Goal: Information Seeking & Learning: Learn about a topic

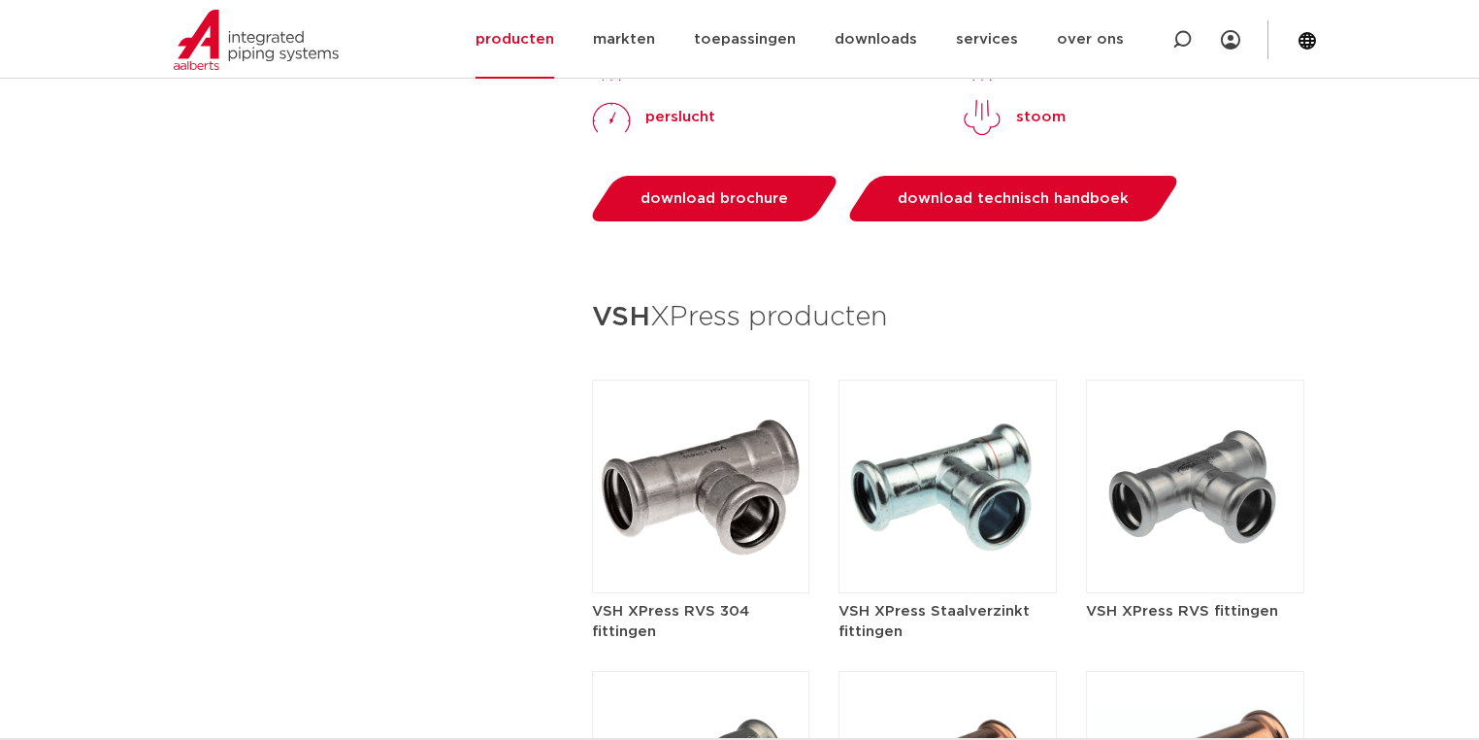
scroll to position [2562, 0]
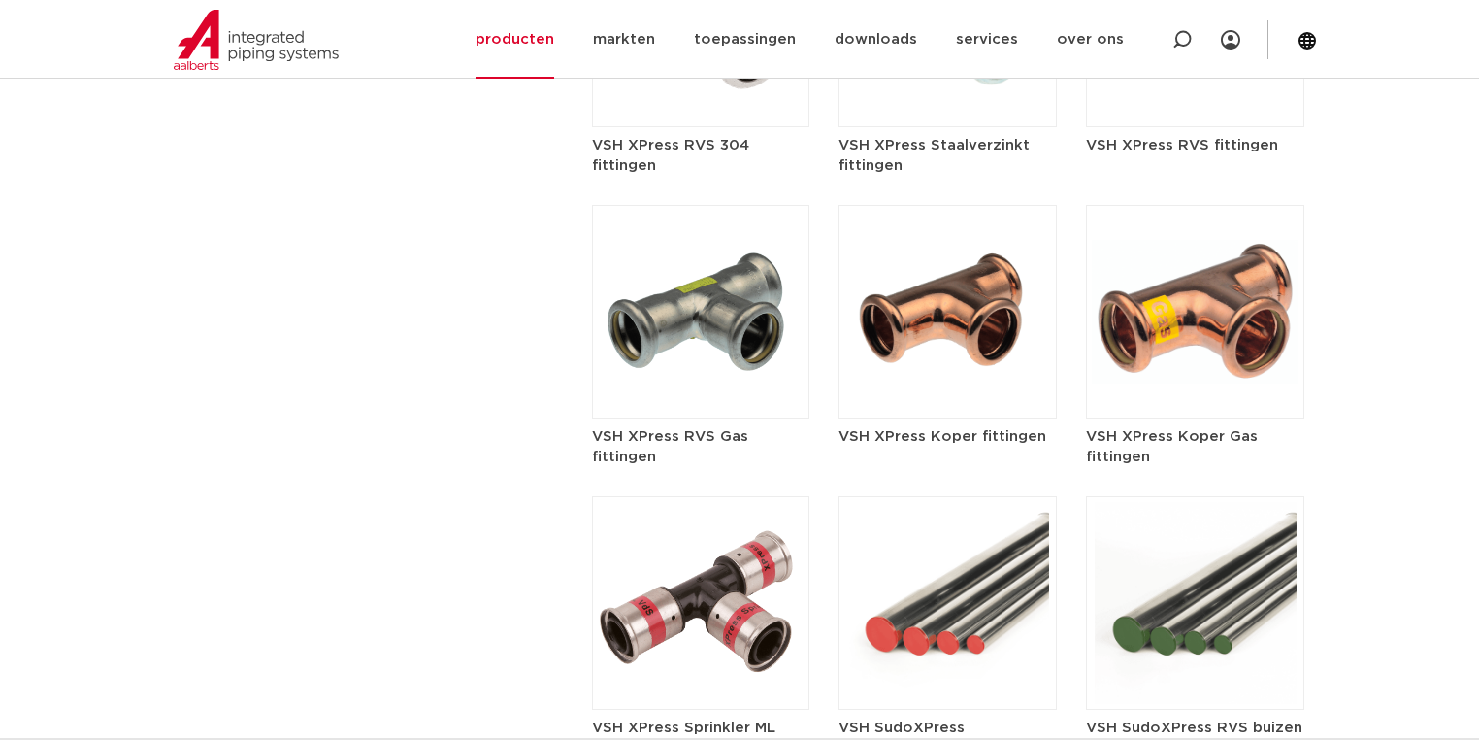
click at [940, 250] on img at bounding box center [948, 312] width 218 height 214
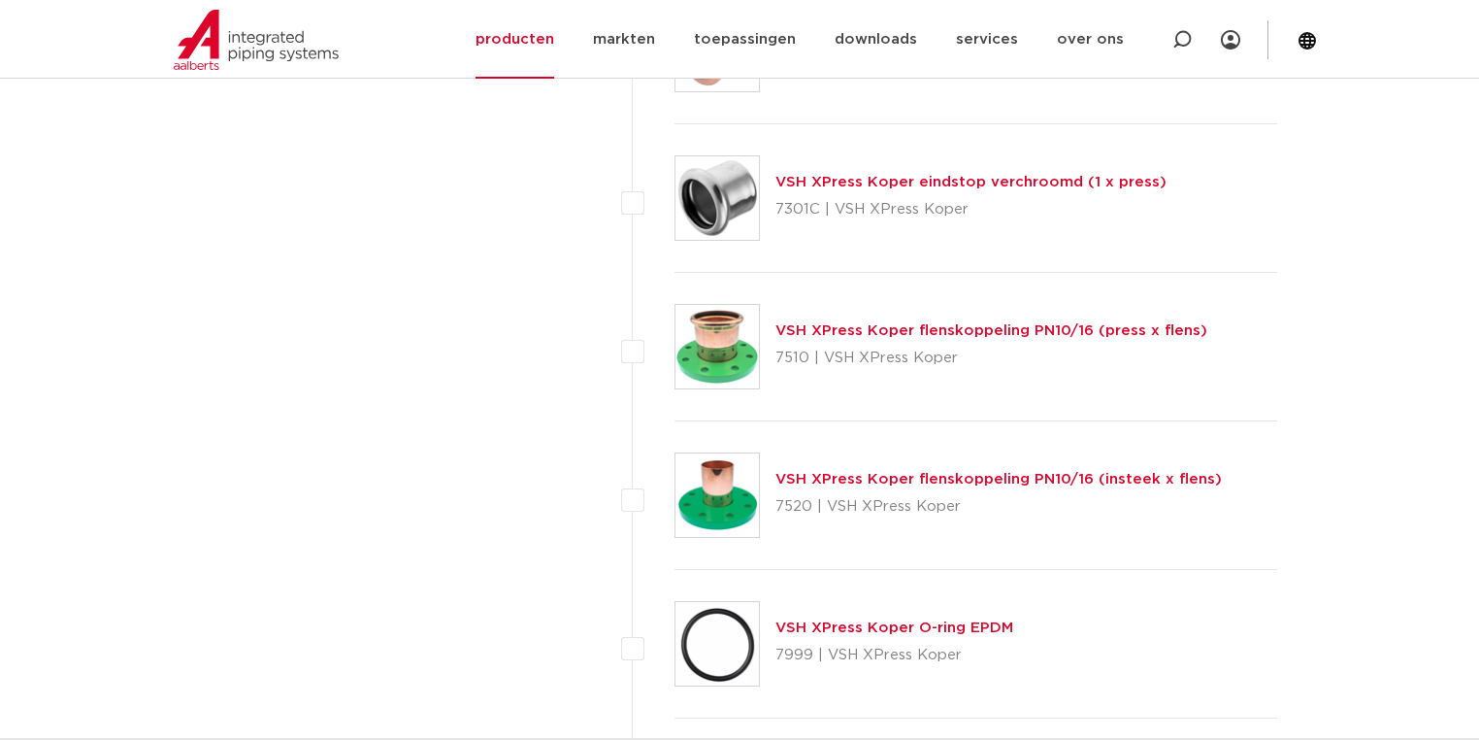
scroll to position [8851, 0]
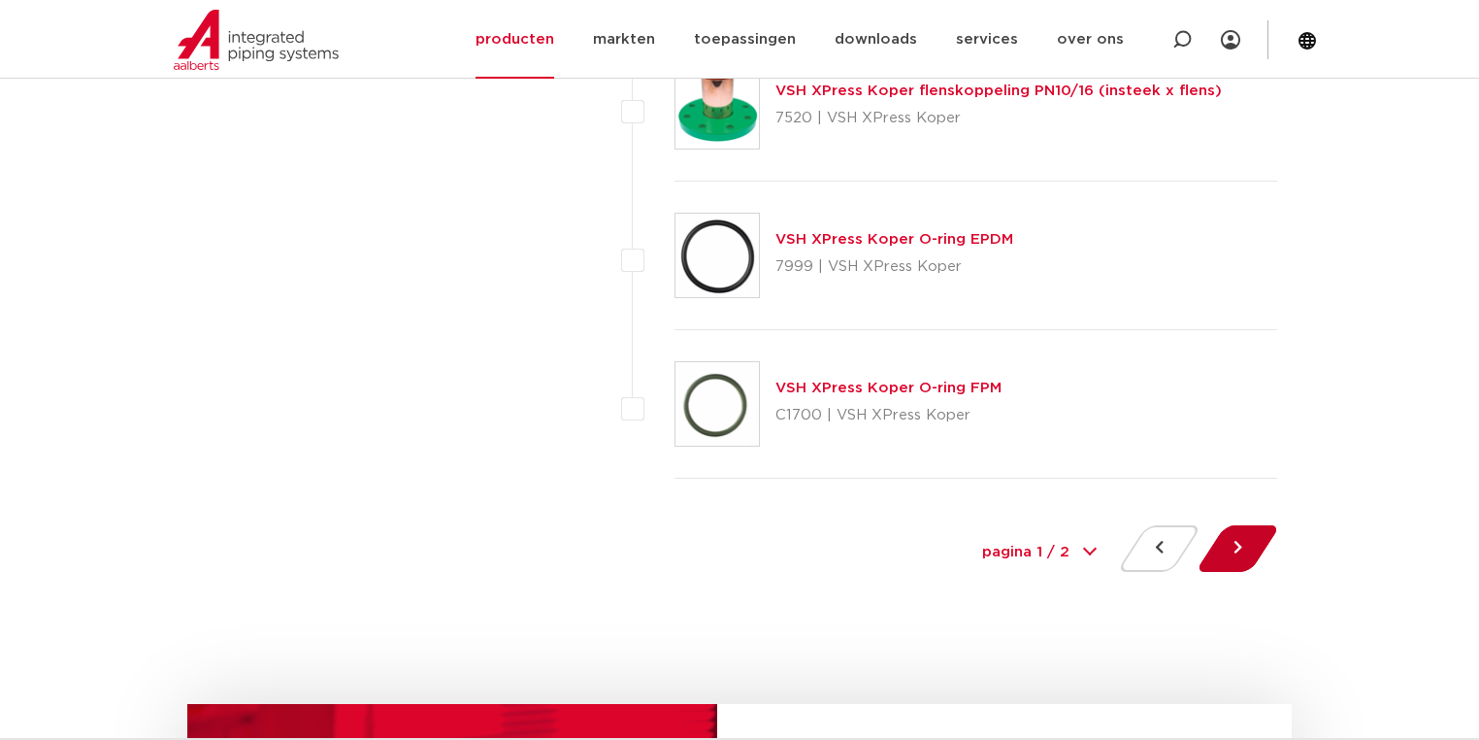
click at [1238, 534] on button at bounding box center [1237, 548] width 55 height 47
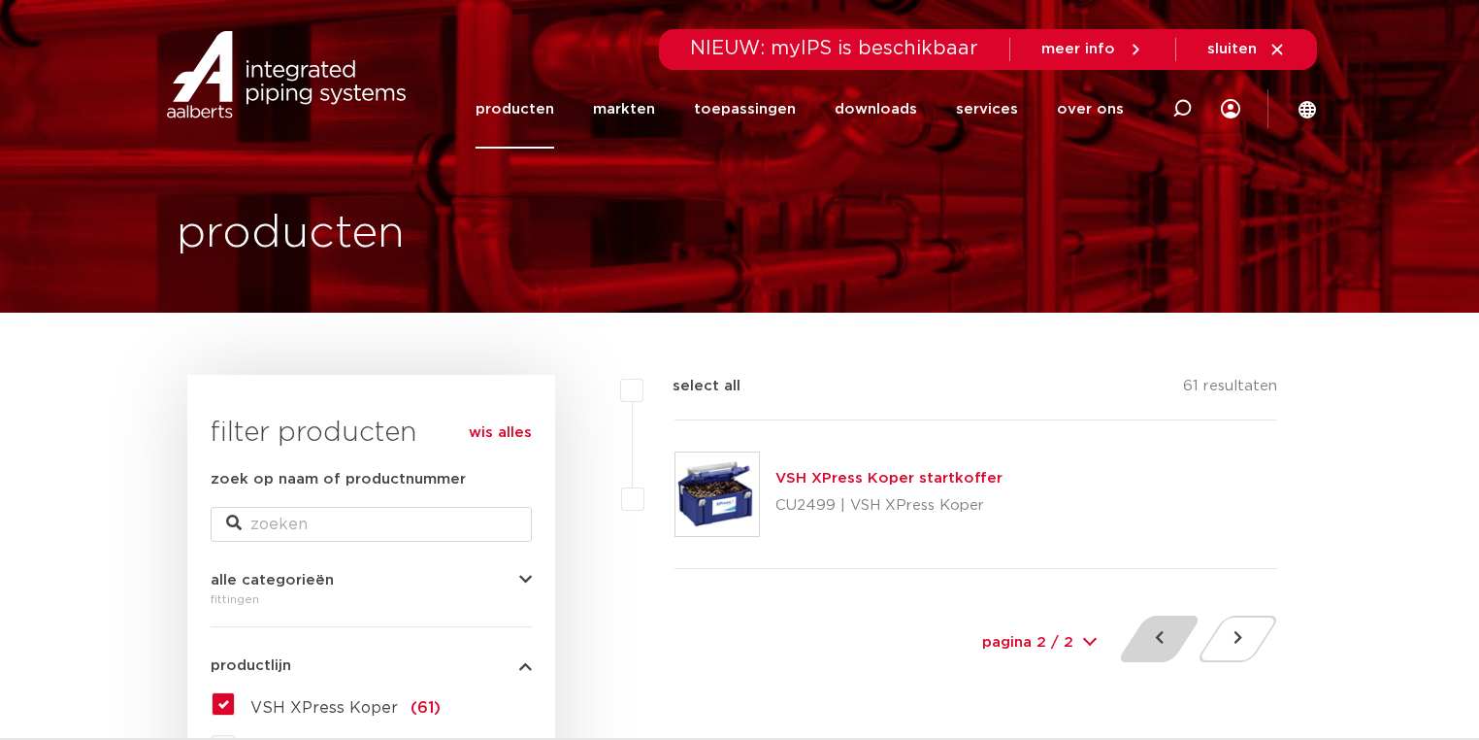
click at [1145, 631] on button at bounding box center [1159, 638] width 55 height 47
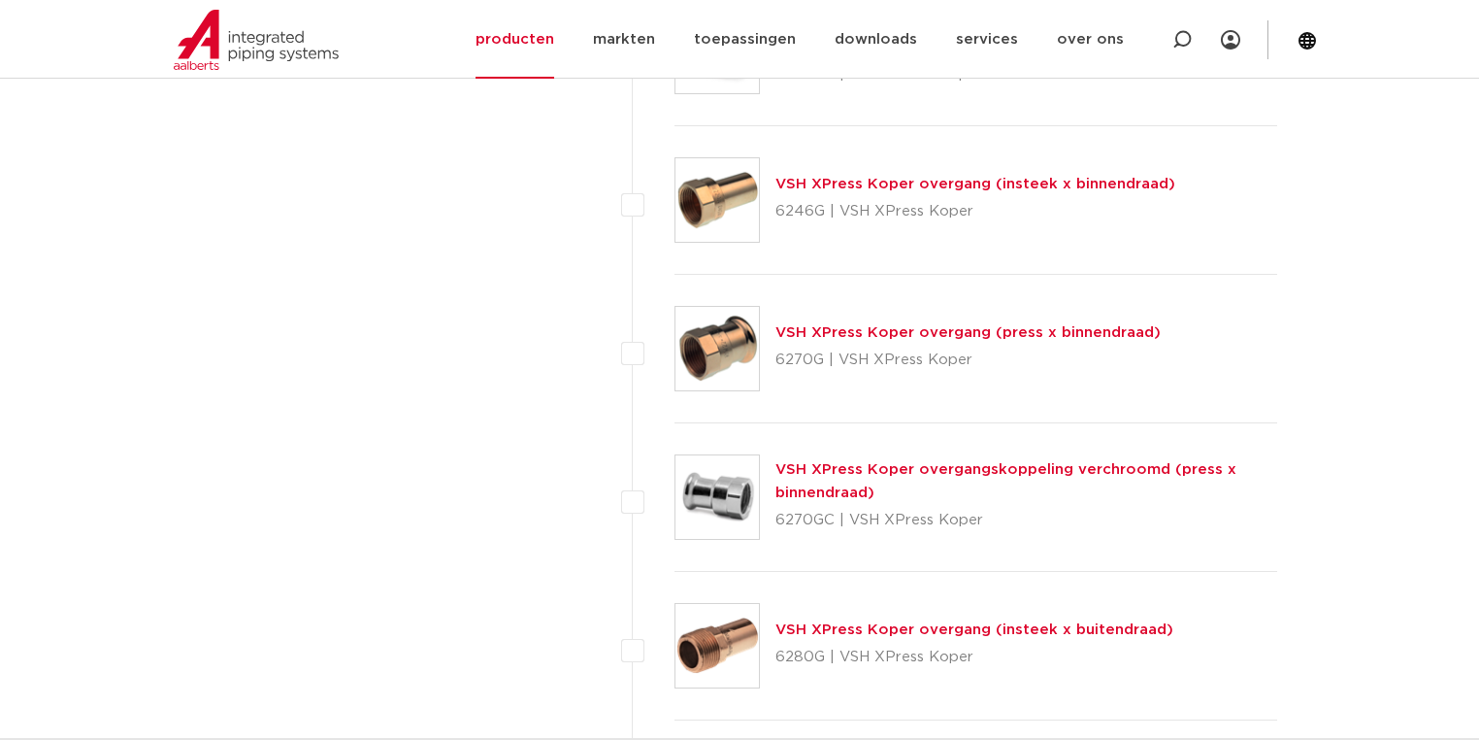
scroll to position [2019, 0]
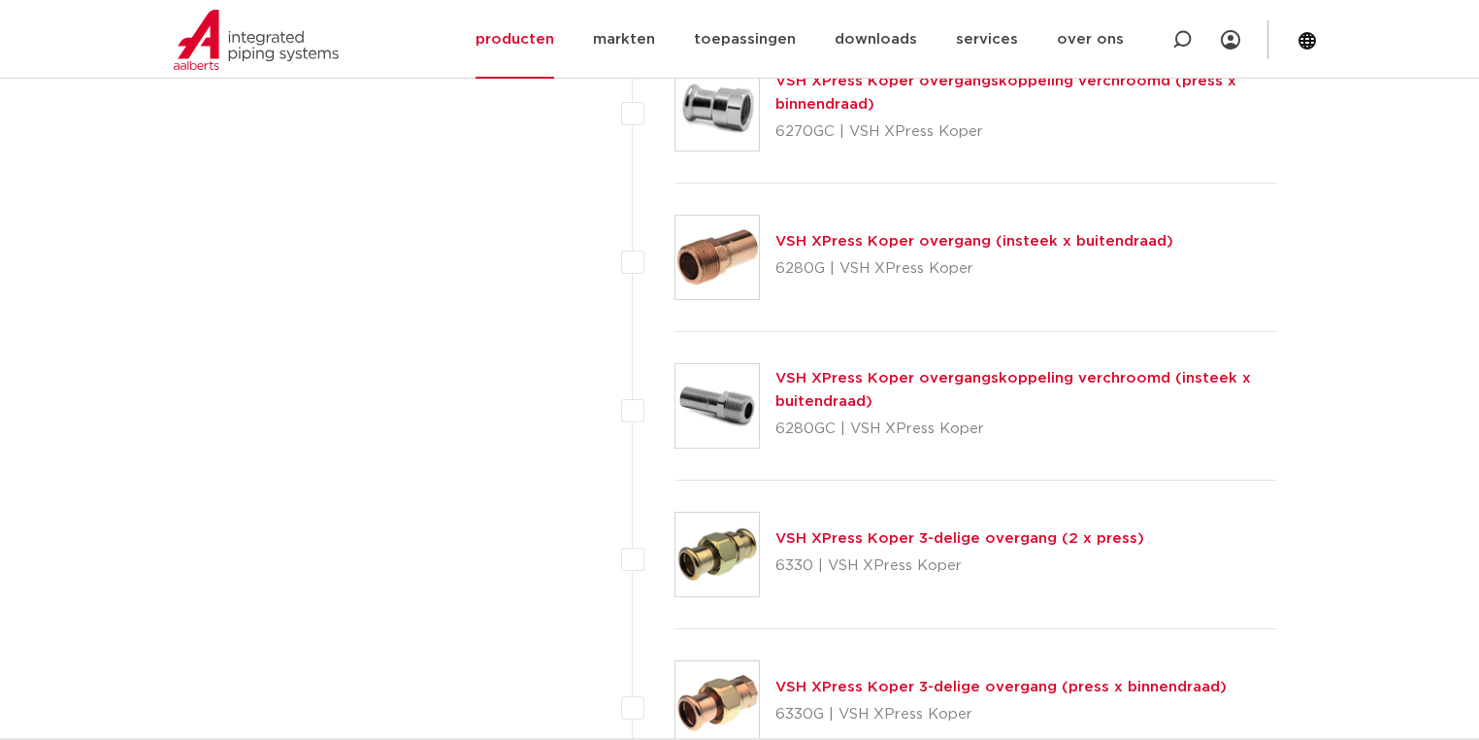
click at [1033, 371] on link "VSH XPress Koper overgangskoppeling verchroomd (insteek x buitendraad)" at bounding box center [1013, 390] width 476 height 38
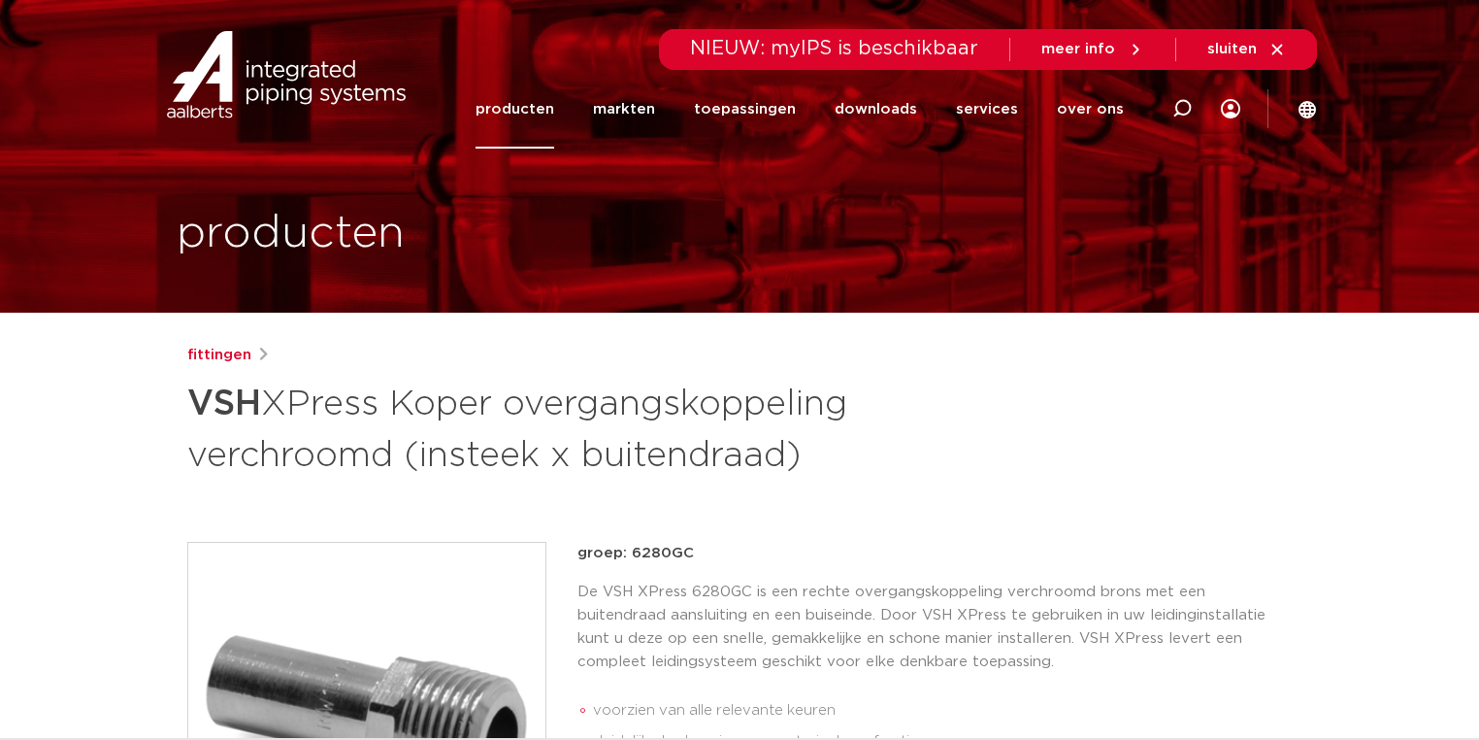
scroll to position [155, 0]
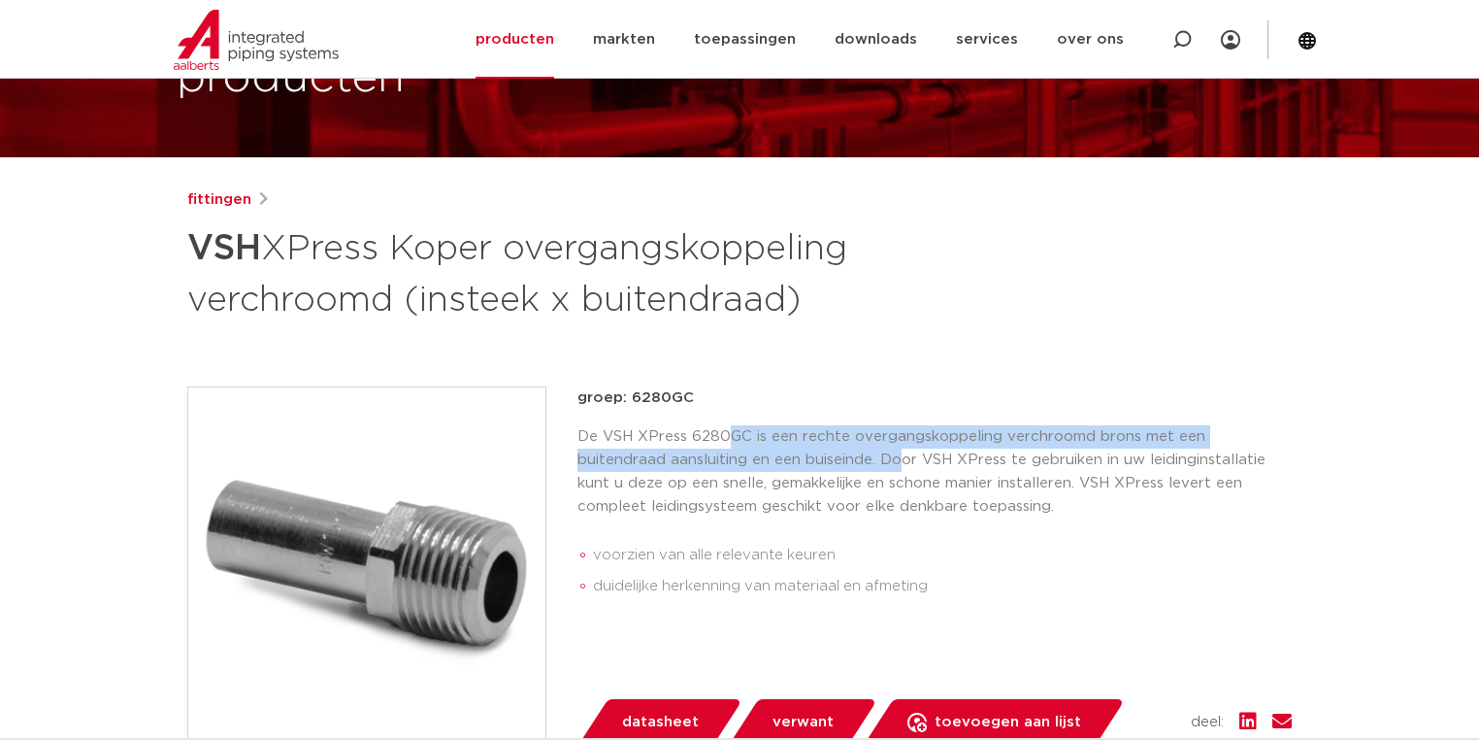
drag, startPoint x: 724, startPoint y: 446, endPoint x: 812, endPoint y: 471, distance: 91.6
click at [812, 471] on p "De VSH XPress 6280GC is een rechte overgangskoppeling verchroomd brons met een …" at bounding box center [934, 471] width 714 height 93
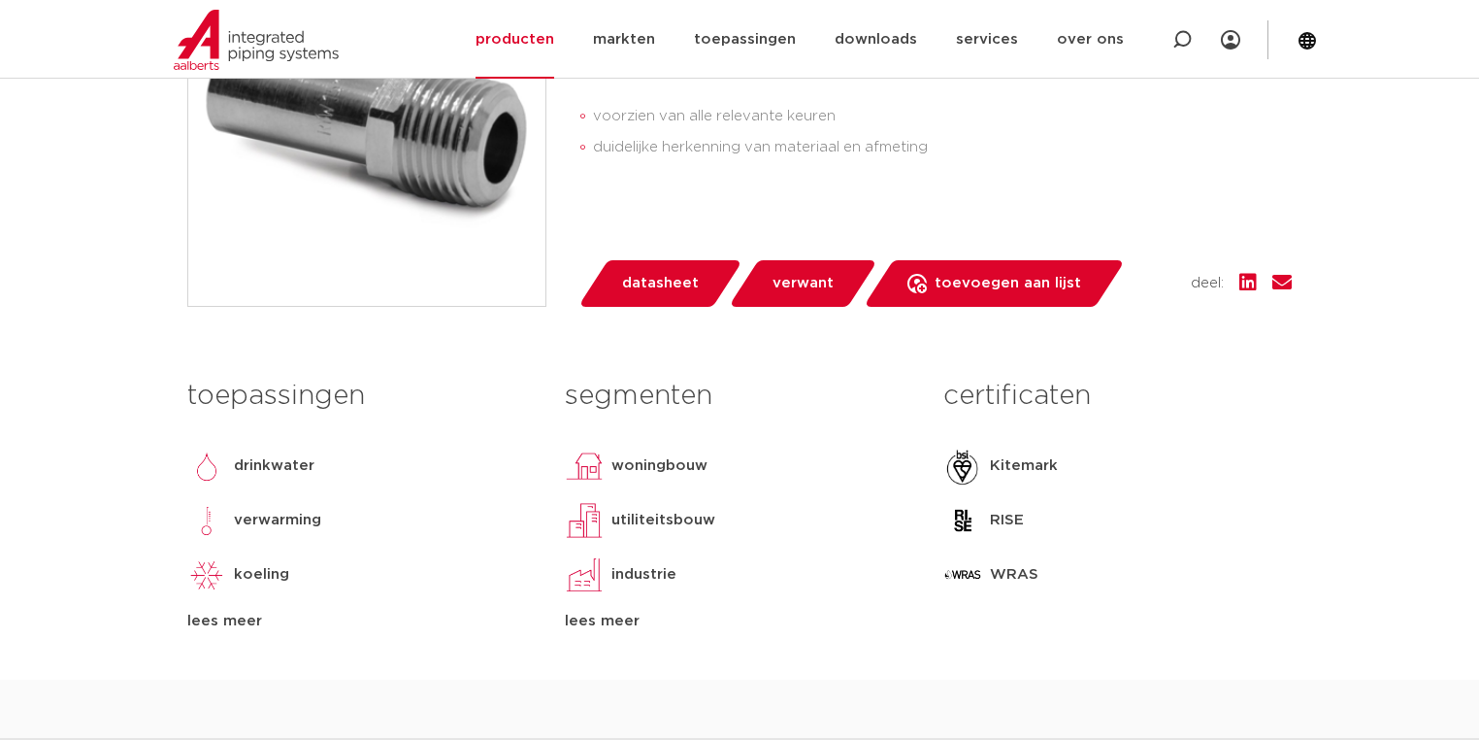
scroll to position [206, 0]
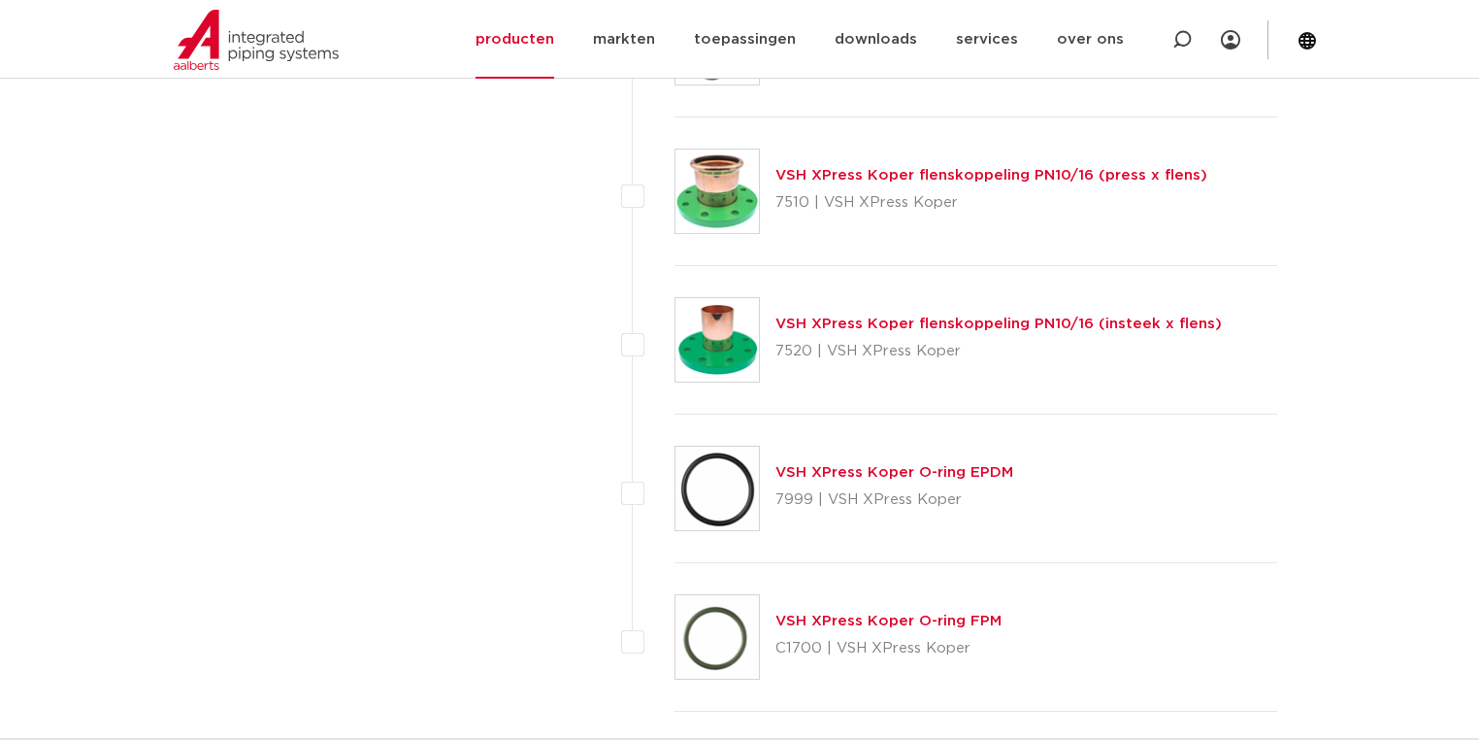
scroll to position [8541, 0]
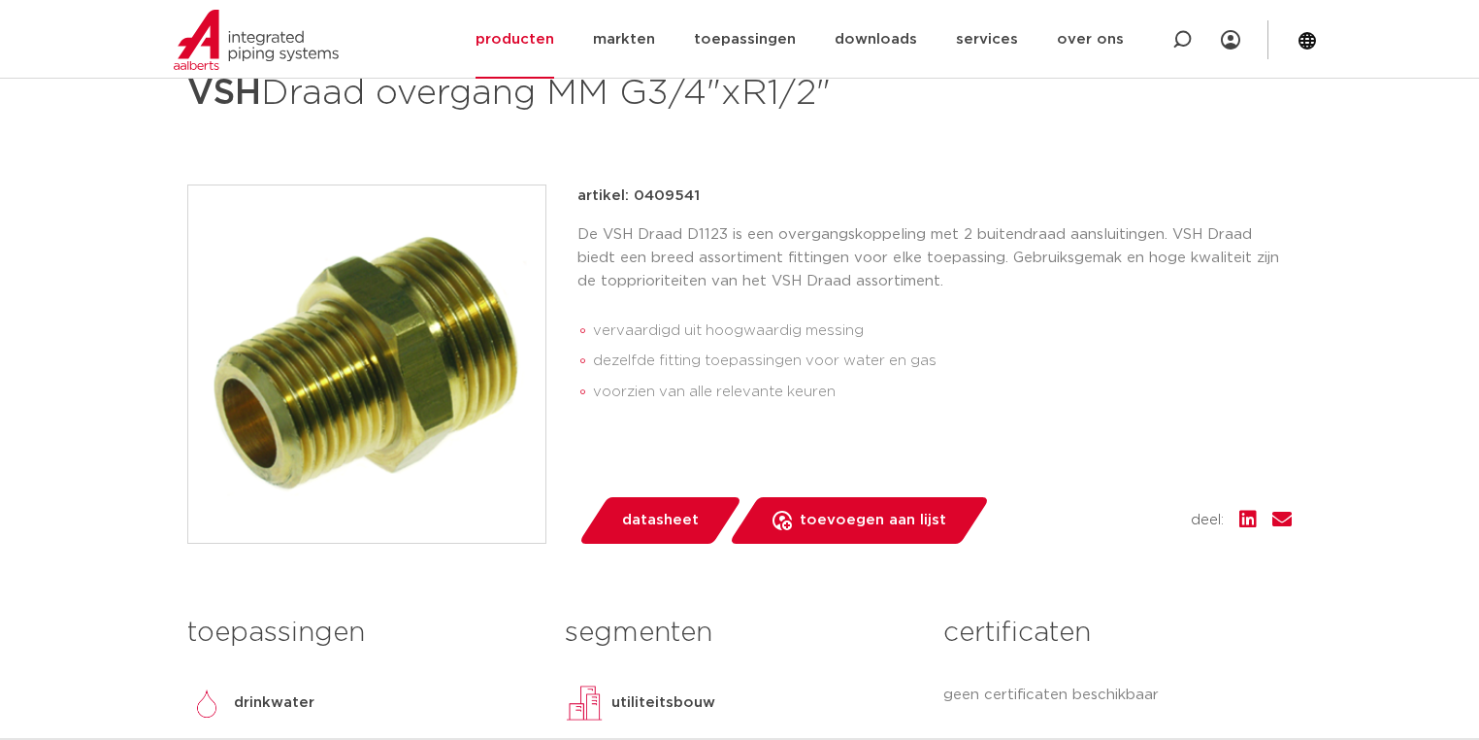
scroll to position [155, 0]
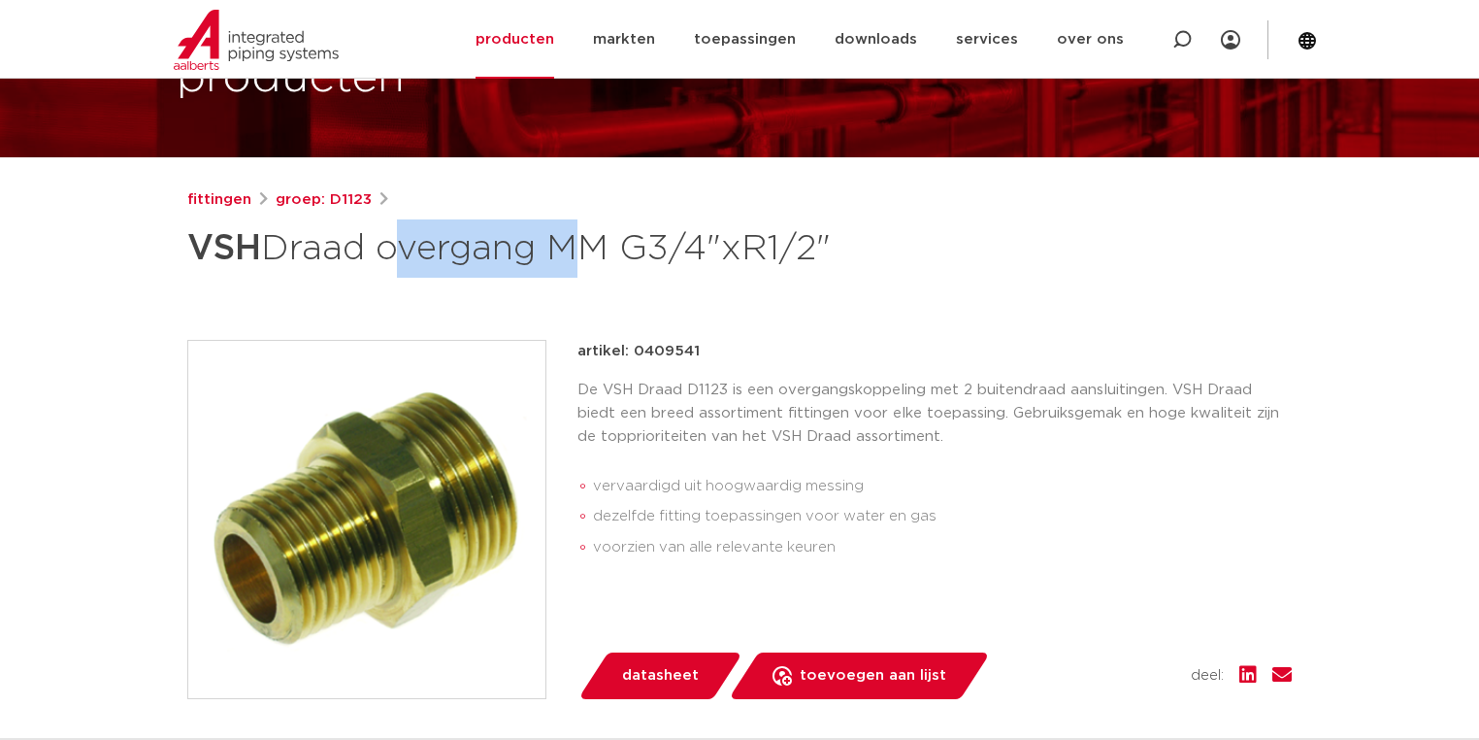
drag, startPoint x: 409, startPoint y: 237, endPoint x: 704, endPoint y: 253, distance: 295.5
click at [680, 248] on h1 "VSH Draad overgang MM G3/4"xR1/2"" at bounding box center [551, 248] width 729 height 58
drag, startPoint x: 770, startPoint y: 259, endPoint x: 760, endPoint y: 264, distance: 10.9
click at [768, 259] on h1 "VSH Draad overgang MM G3/4"xR1/2"" at bounding box center [551, 248] width 729 height 58
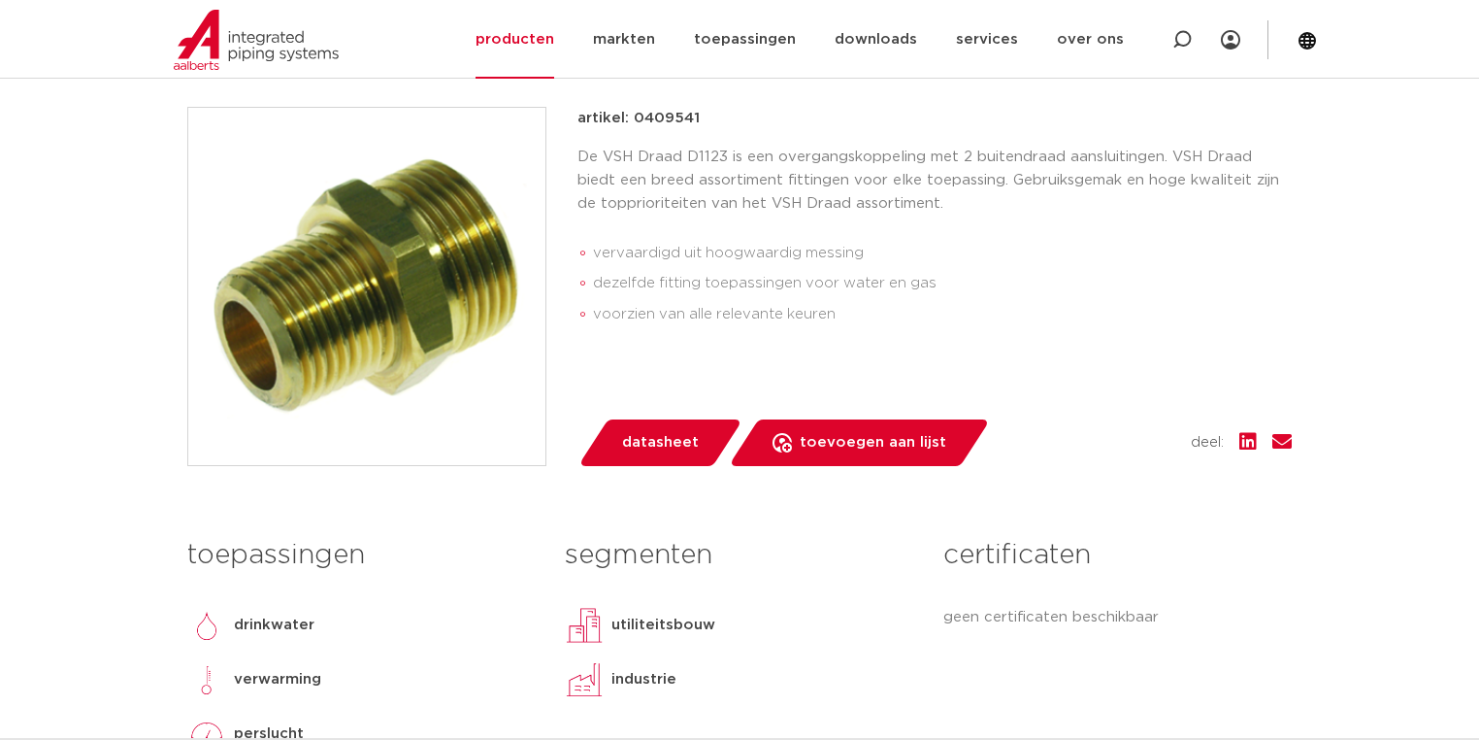
click at [779, 252] on li "vervaardigd uit hoogwaardig messing" at bounding box center [942, 253] width 699 height 31
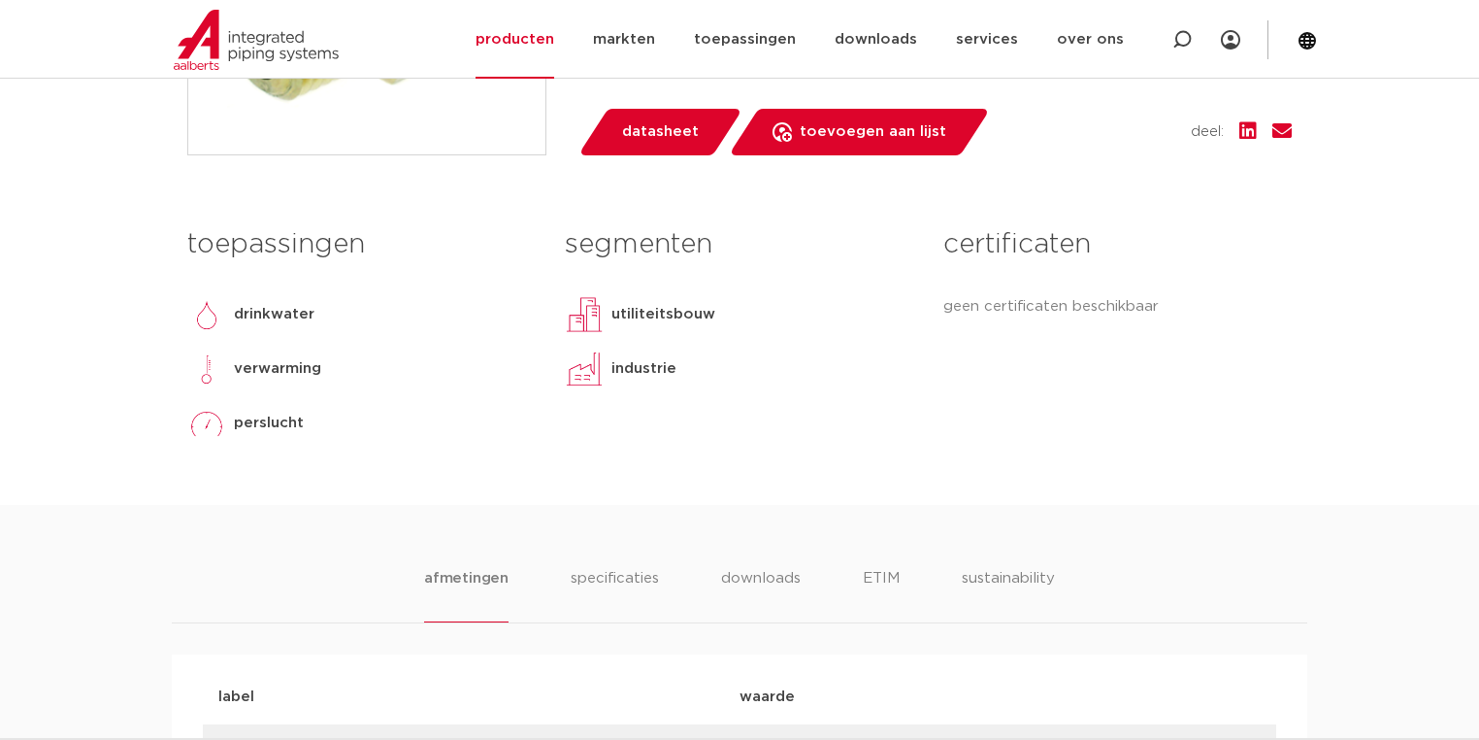
scroll to position [0, 0]
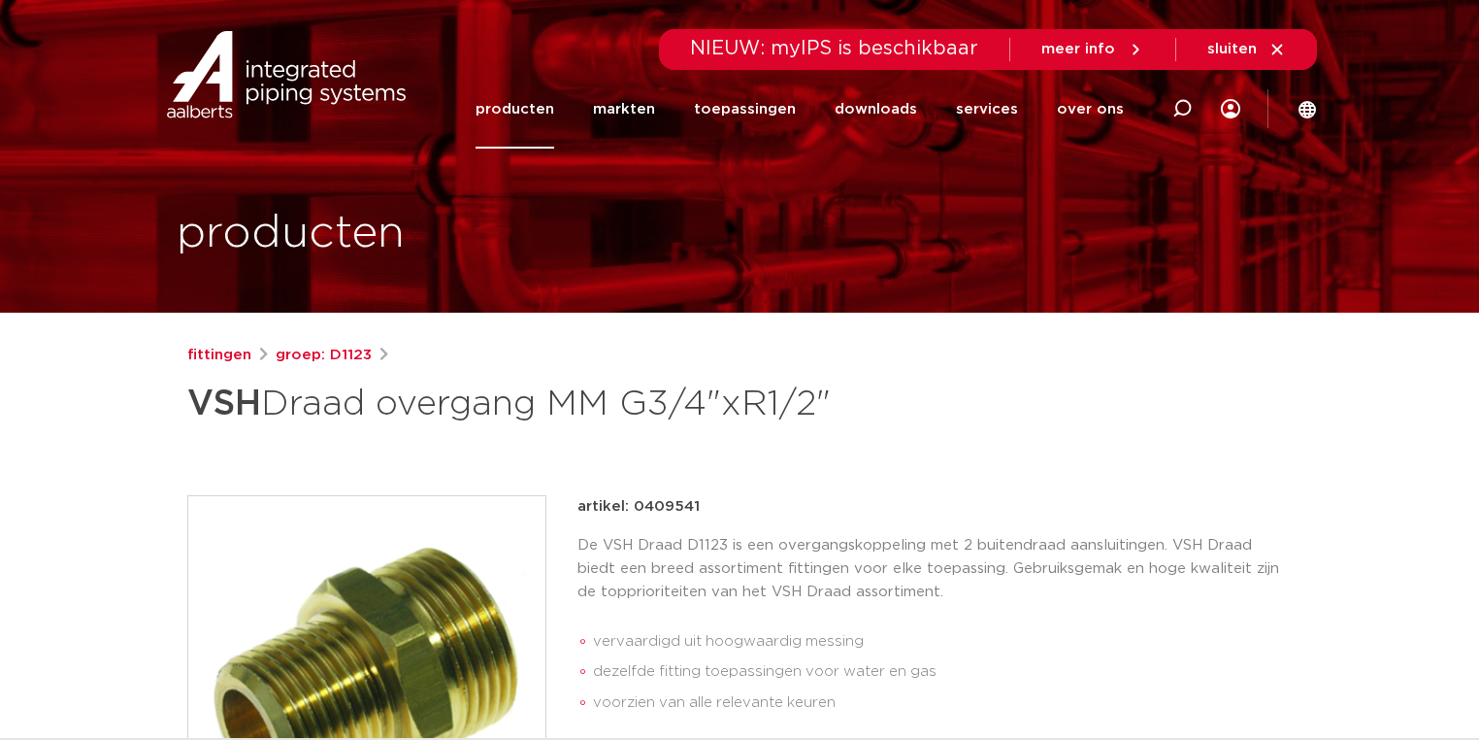
drag, startPoint x: 586, startPoint y: 399, endPoint x: 882, endPoint y: 404, distance: 296.0
click at [763, 403] on h1 "VSH Draad overgang MM G3/4"xR1/2"" at bounding box center [551, 404] width 729 height 58
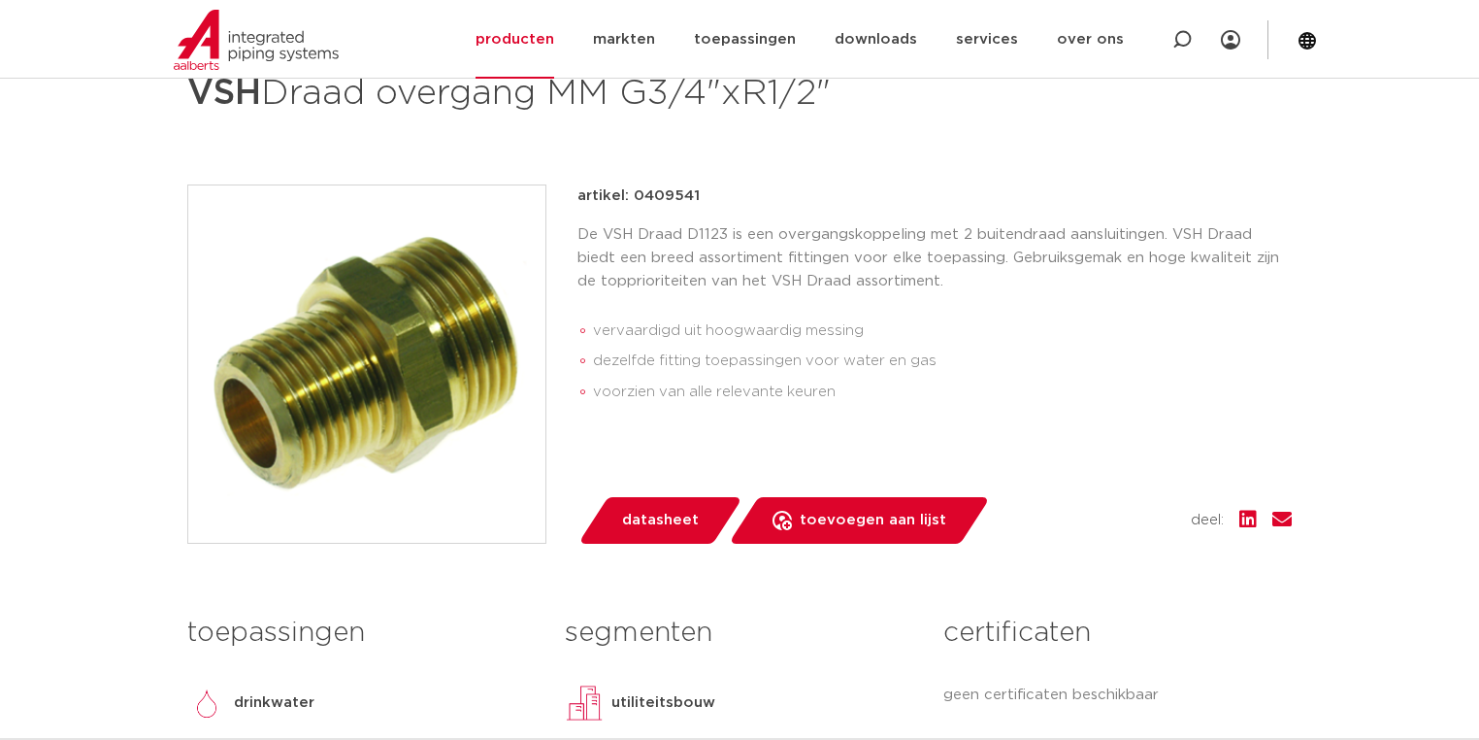
click at [710, 349] on li "dezelfde fitting toepassingen voor water en gas" at bounding box center [942, 361] width 699 height 31
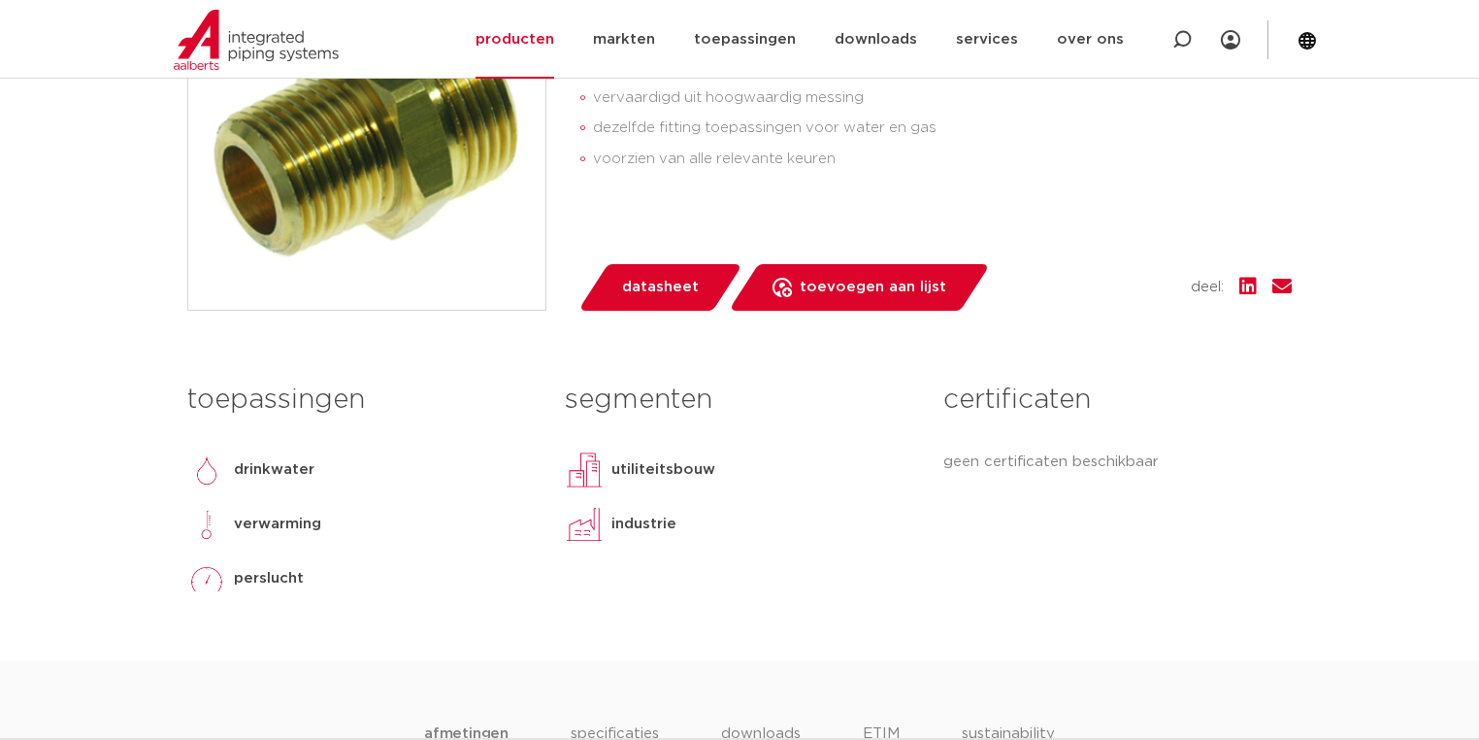
scroll to position [78, 0]
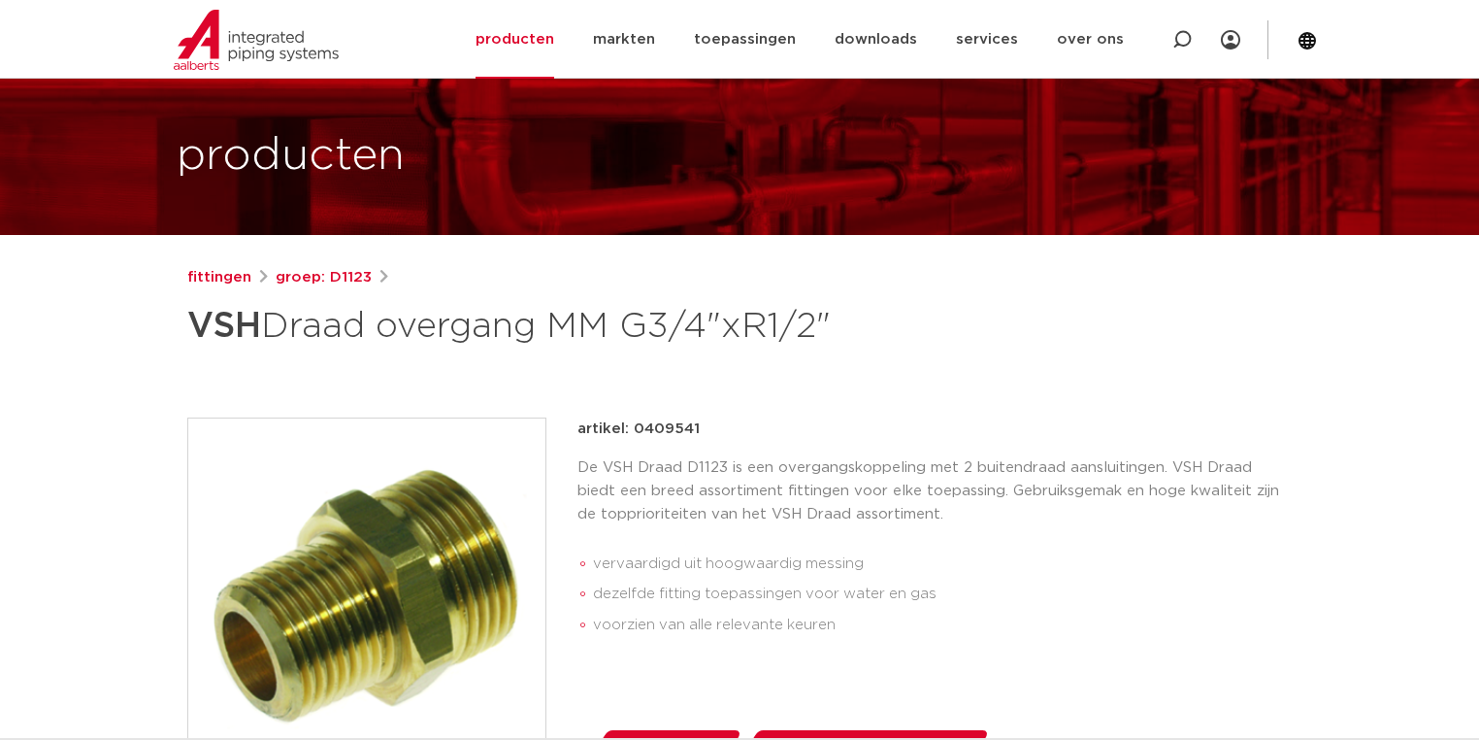
click at [690, 397] on div "fittingen groep: D1123 VSH Draad overgang MM G3/4"xR1/2"" at bounding box center [740, 696] width 1136 height 860
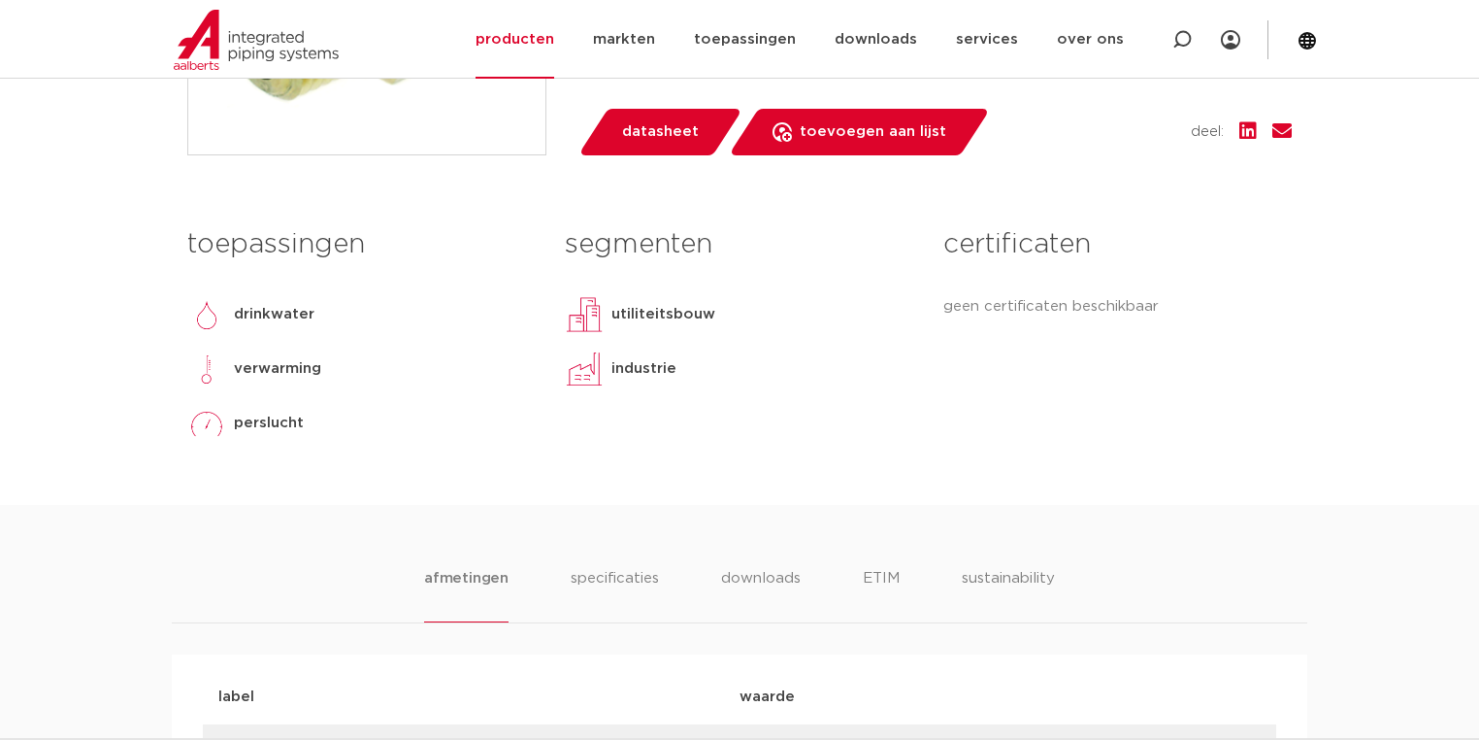
scroll to position [466, 0]
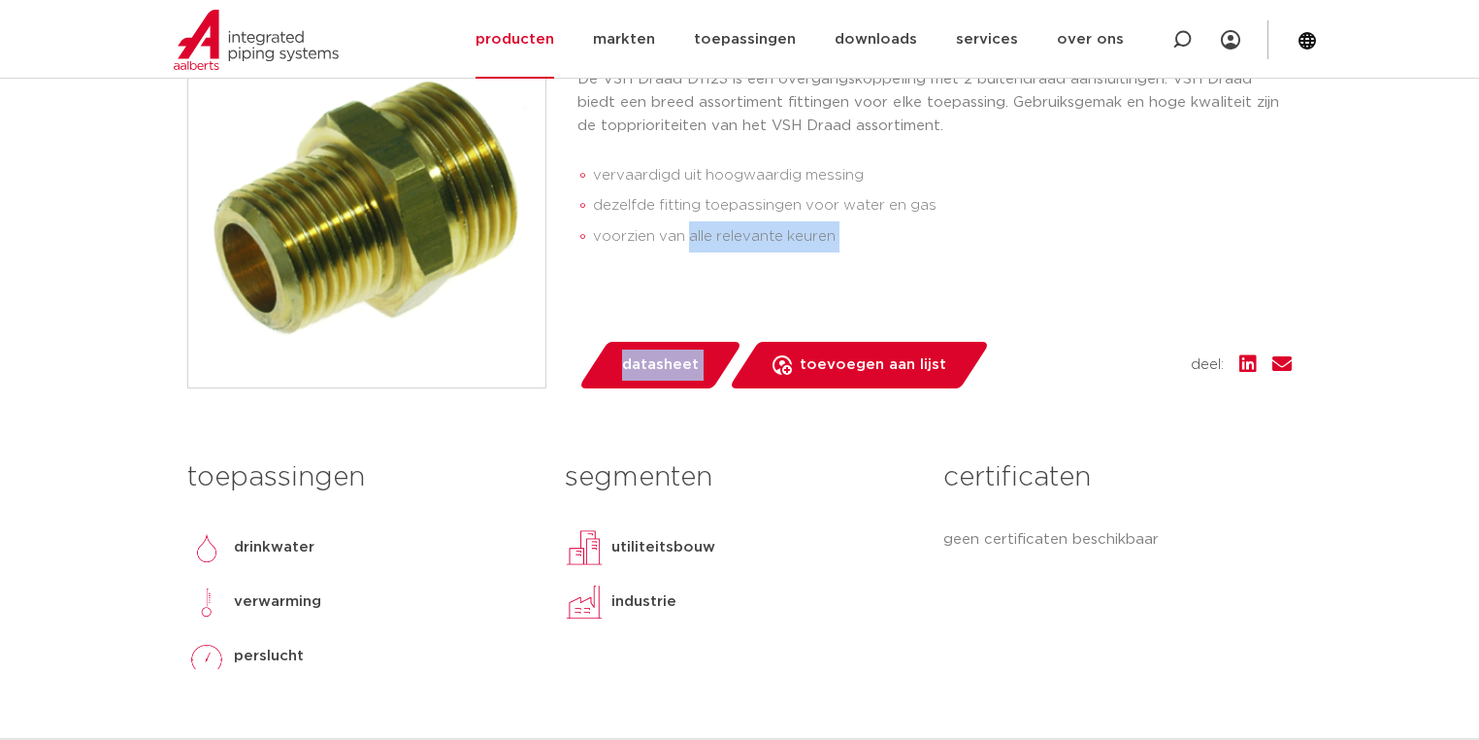
drag, startPoint x: 780, startPoint y: 299, endPoint x: 664, endPoint y: 256, distance: 124.0
click at [663, 271] on div "artikel: 0409541 De VSH Draad D1123 is een overgangskoppeling met 2 buitendraad…" at bounding box center [934, 208] width 714 height 359
click at [817, 217] on li "dezelfde fitting toepassingen voor water en gas" at bounding box center [942, 205] width 699 height 31
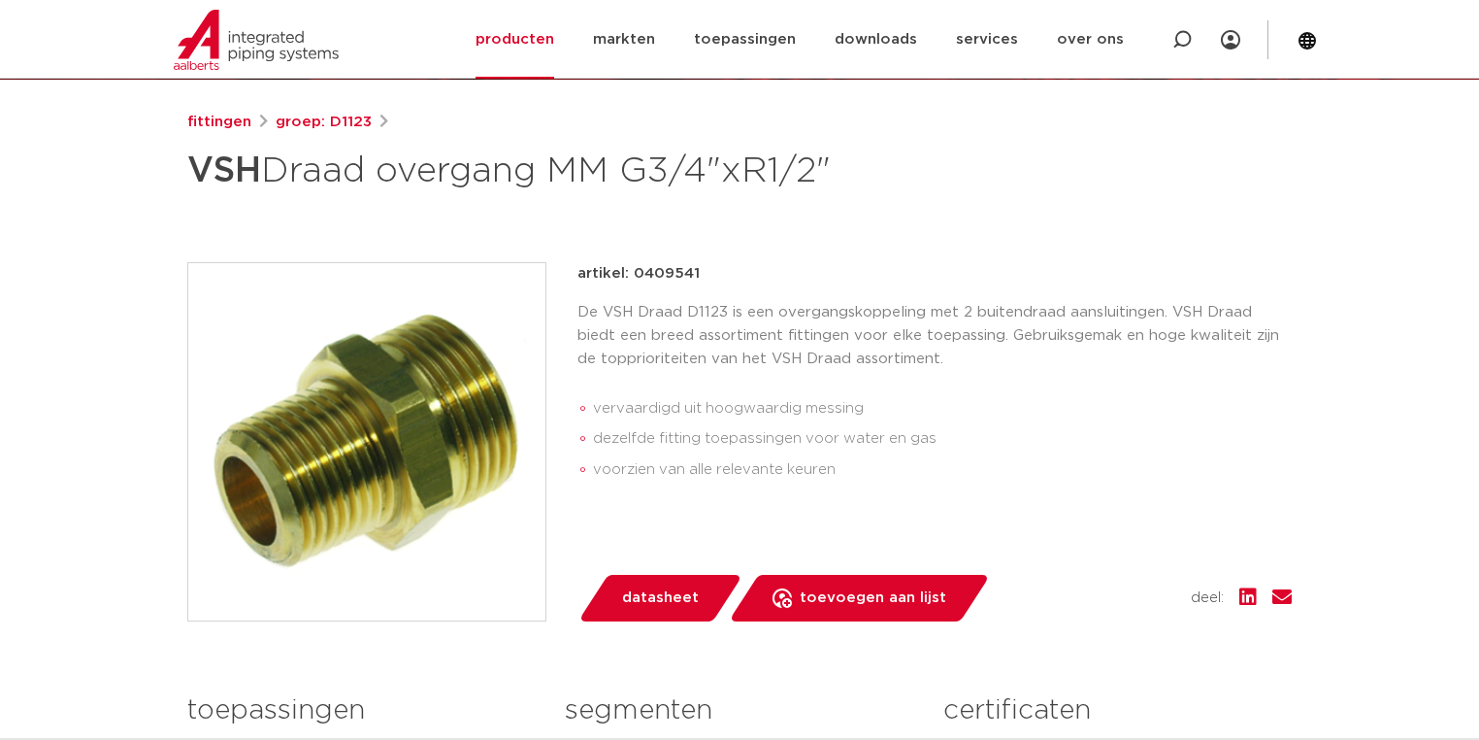
scroll to position [155, 0]
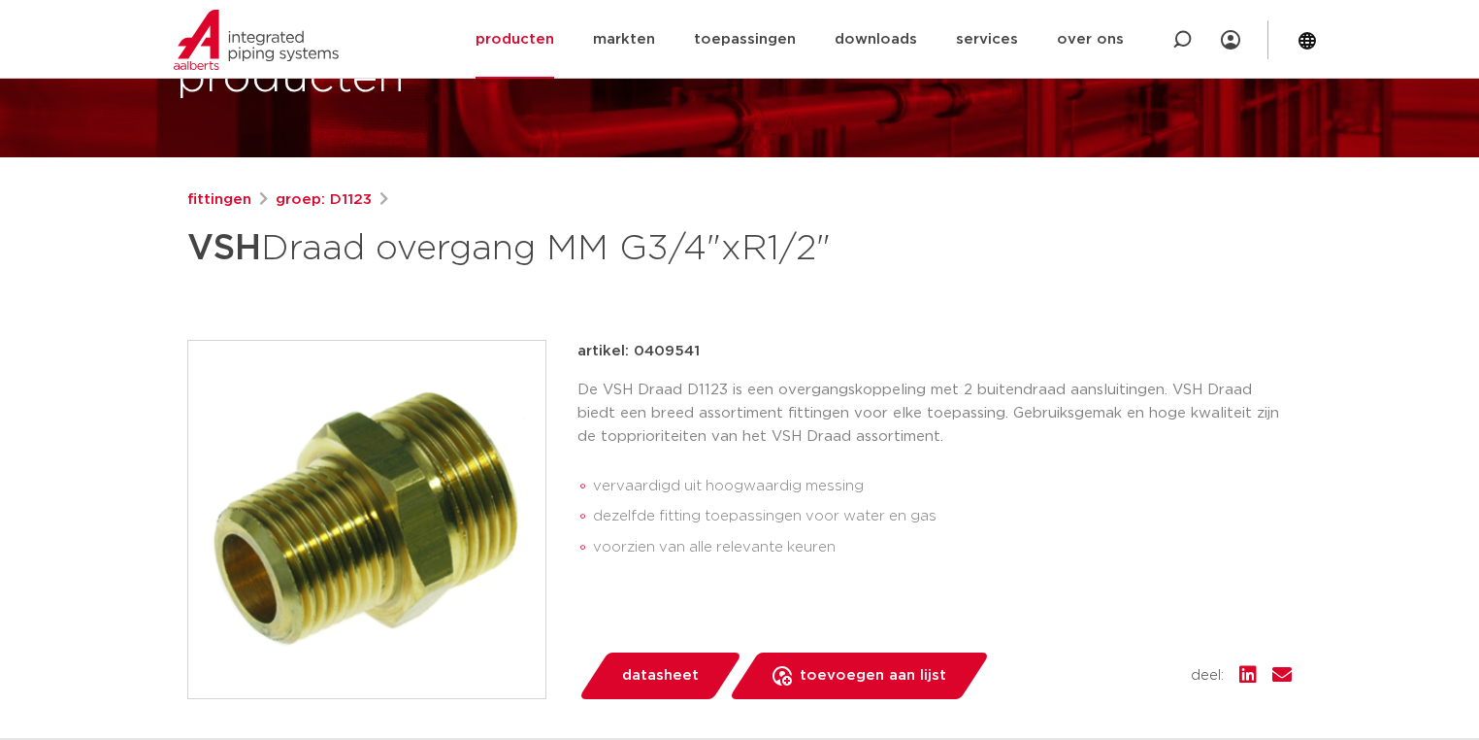
click at [792, 254] on h1 "VSH Draad overgang MM G3/4"xR1/2"" at bounding box center [551, 248] width 729 height 58
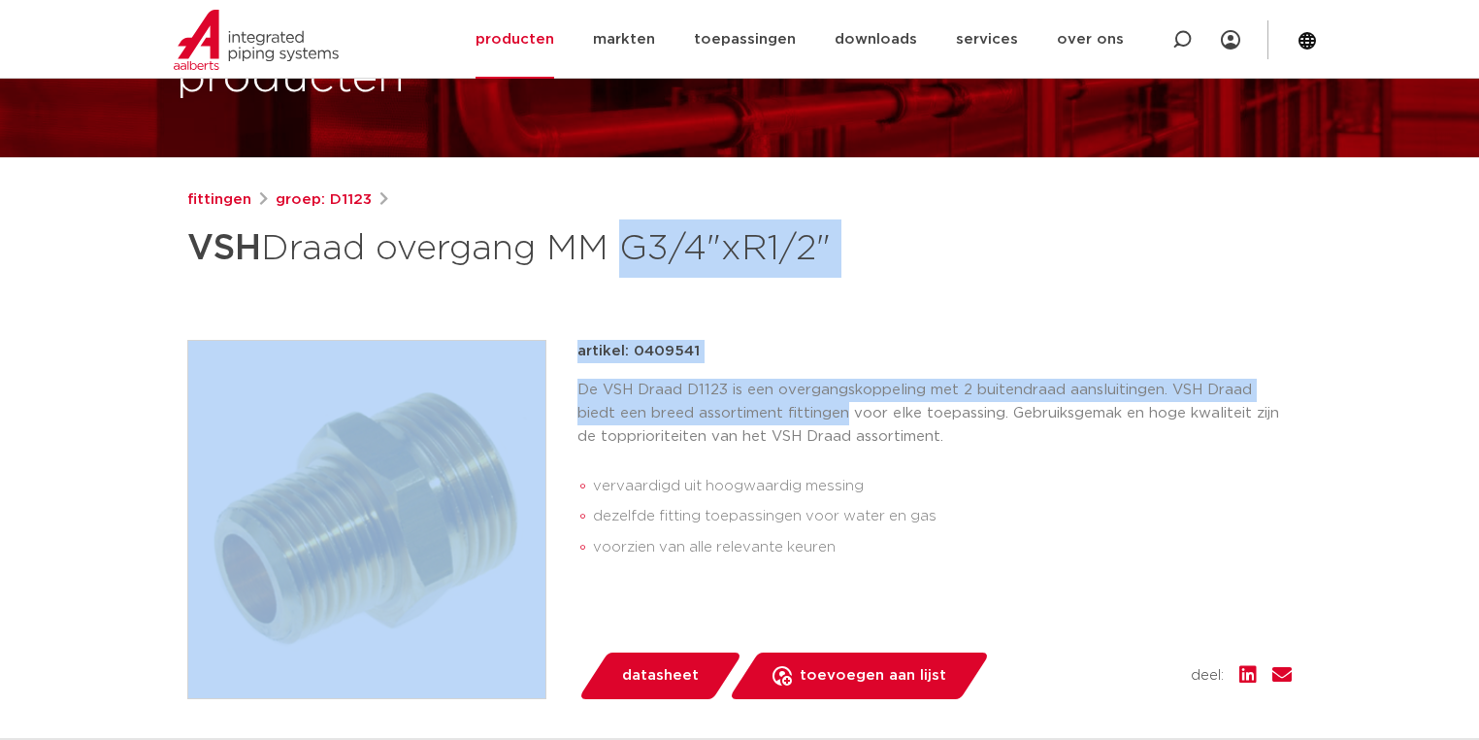
drag, startPoint x: 673, startPoint y: 267, endPoint x: 806, endPoint y: 415, distance: 199.3
click at [804, 411] on div "fittingen groep: D1123 VSH Draad overgang MM G3/4"xR1/2"" at bounding box center [740, 618] width 1136 height 860
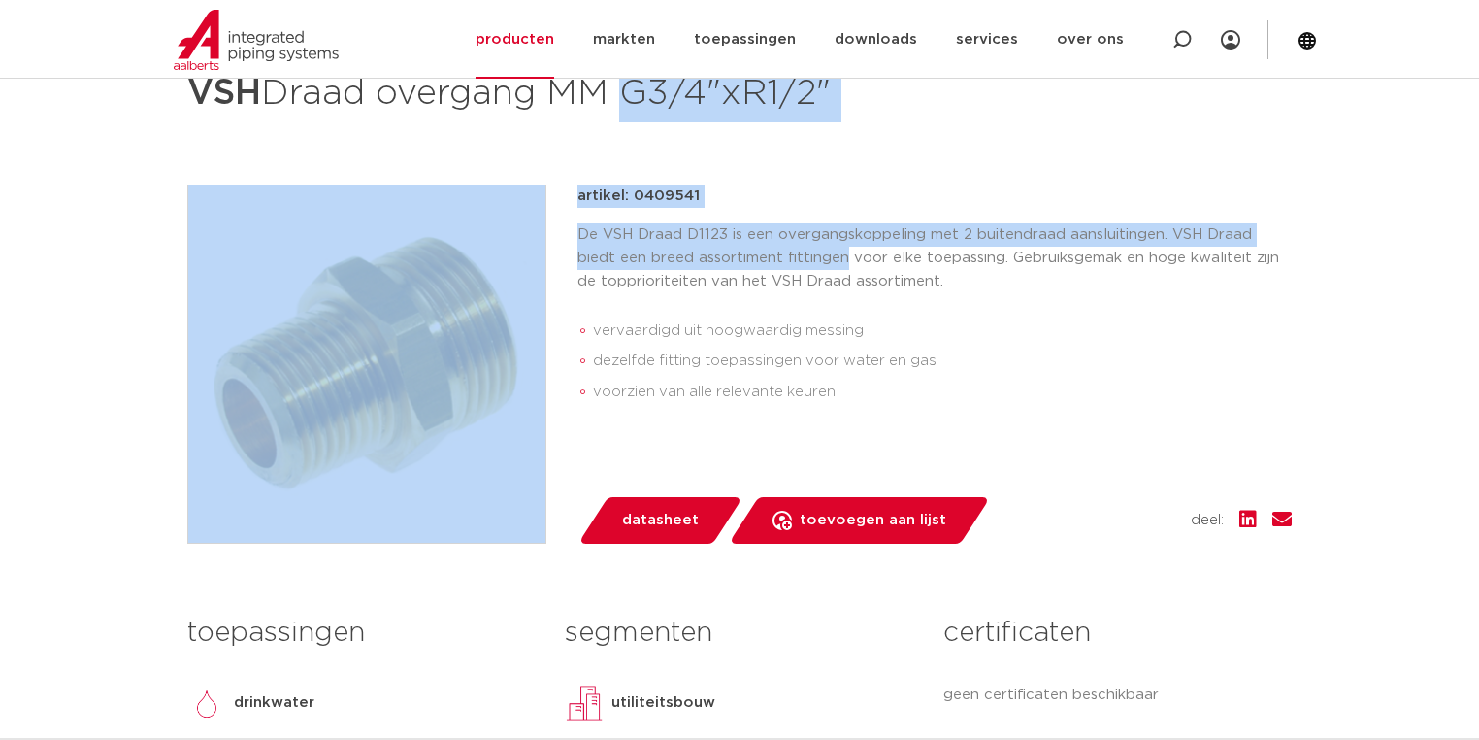
scroll to position [233, 0]
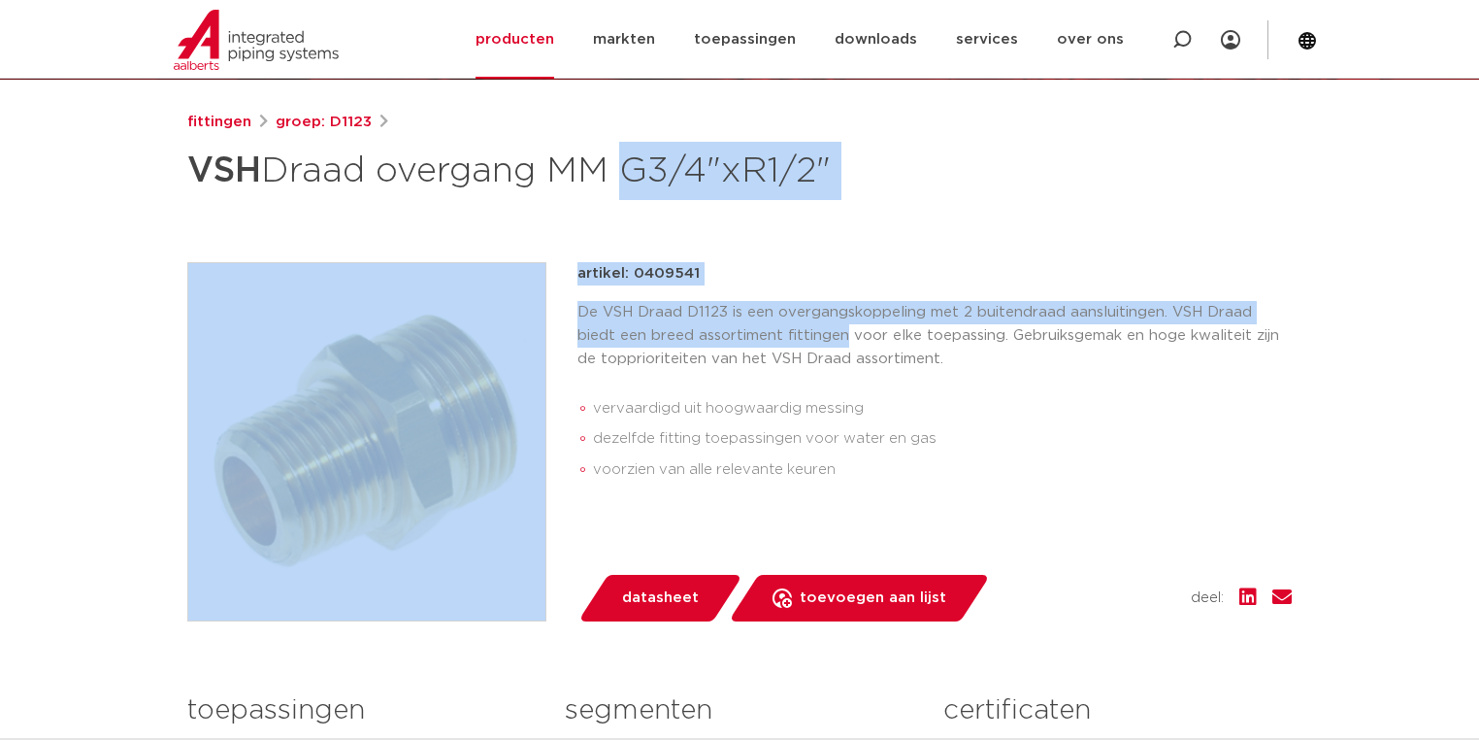
click at [799, 322] on p "De VSH Draad D1123 is een overgangskoppeling met 2 buitendraad aansluitingen. V…" at bounding box center [934, 336] width 714 height 70
